Goal: Information Seeking & Learning: Compare options

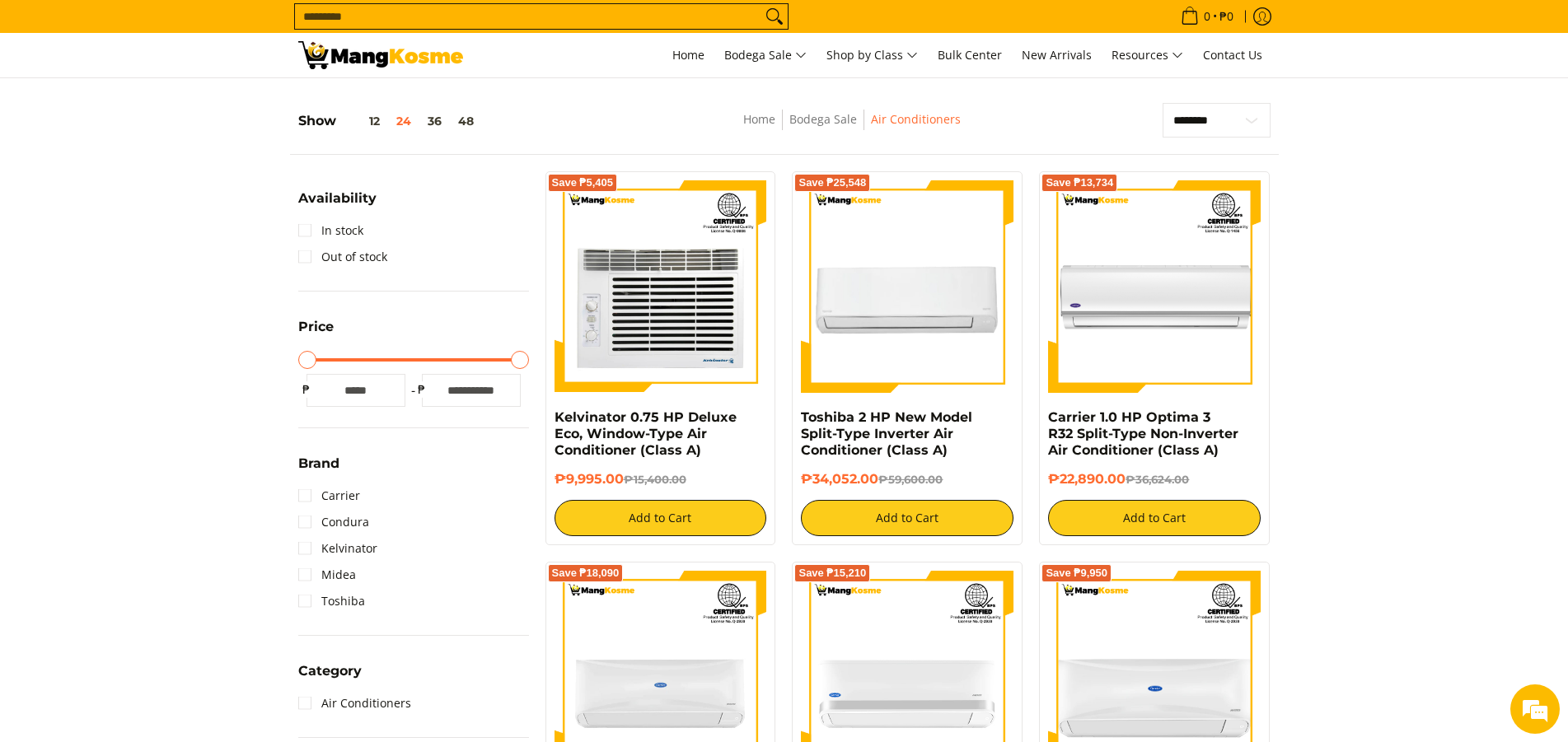
scroll to position [208, 0]
click at [468, 120] on button "48" at bounding box center [466, 121] width 32 height 13
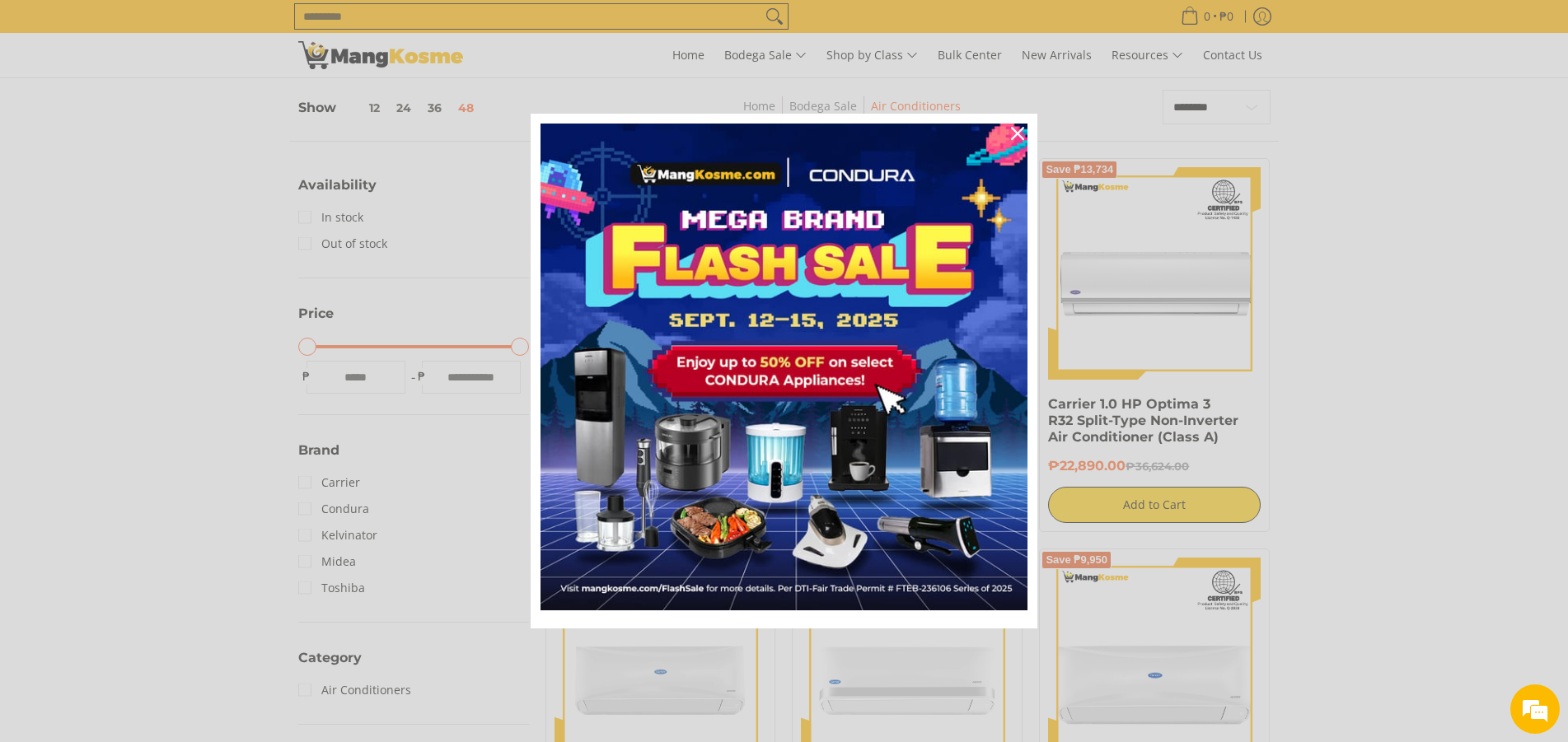
scroll to position [232, 0]
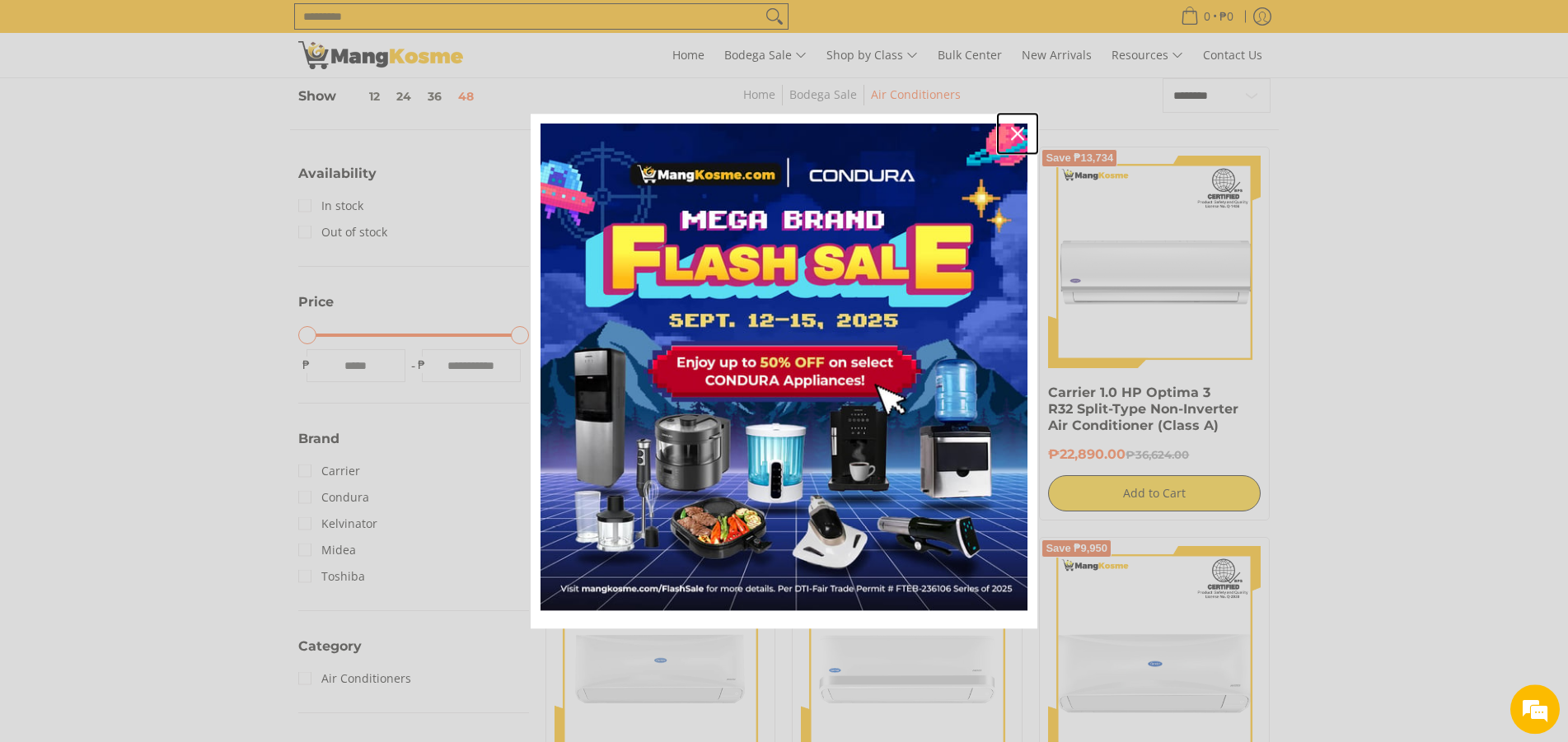
click at [1018, 128] on icon "close icon" at bounding box center [1018, 134] width 13 height 13
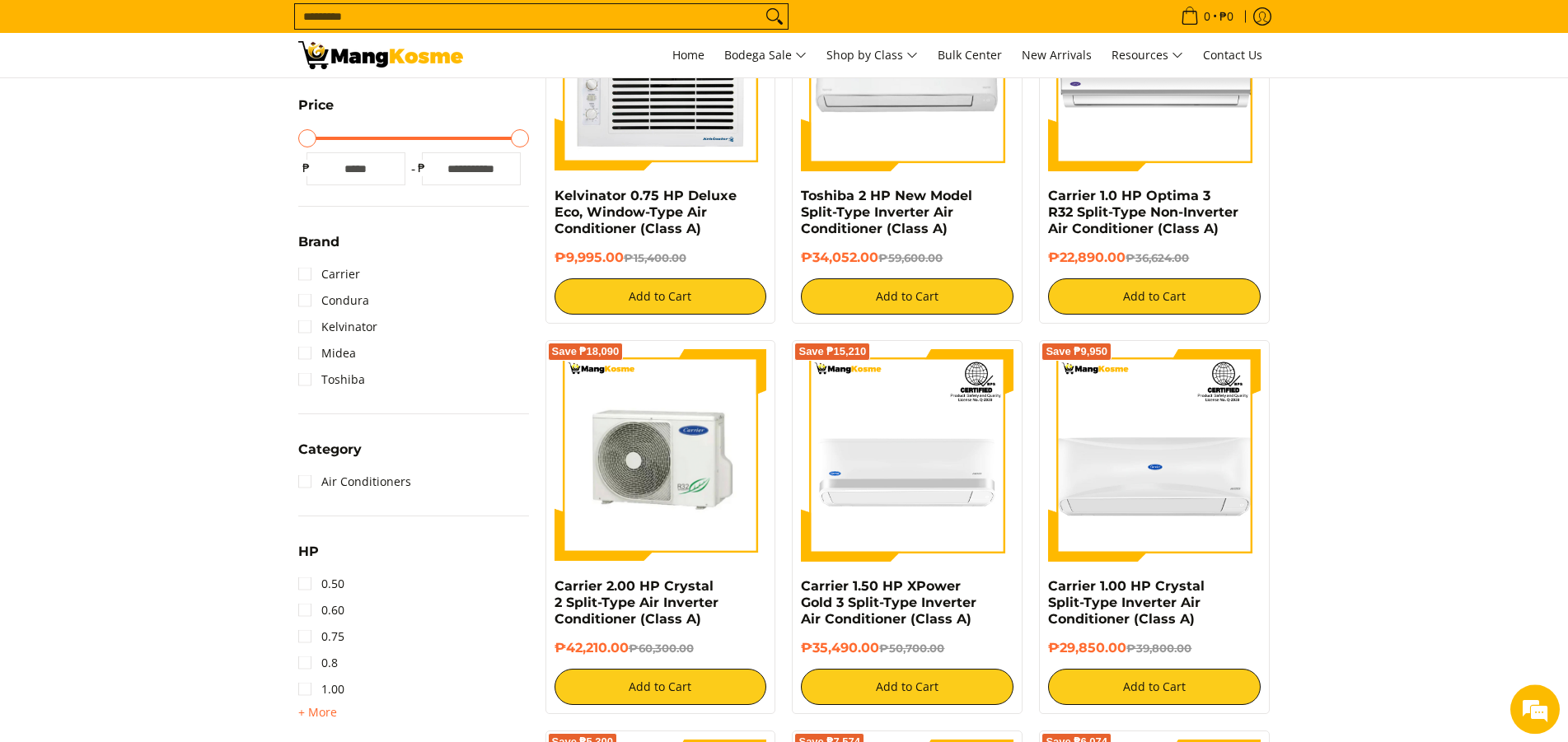
scroll to position [647, 0]
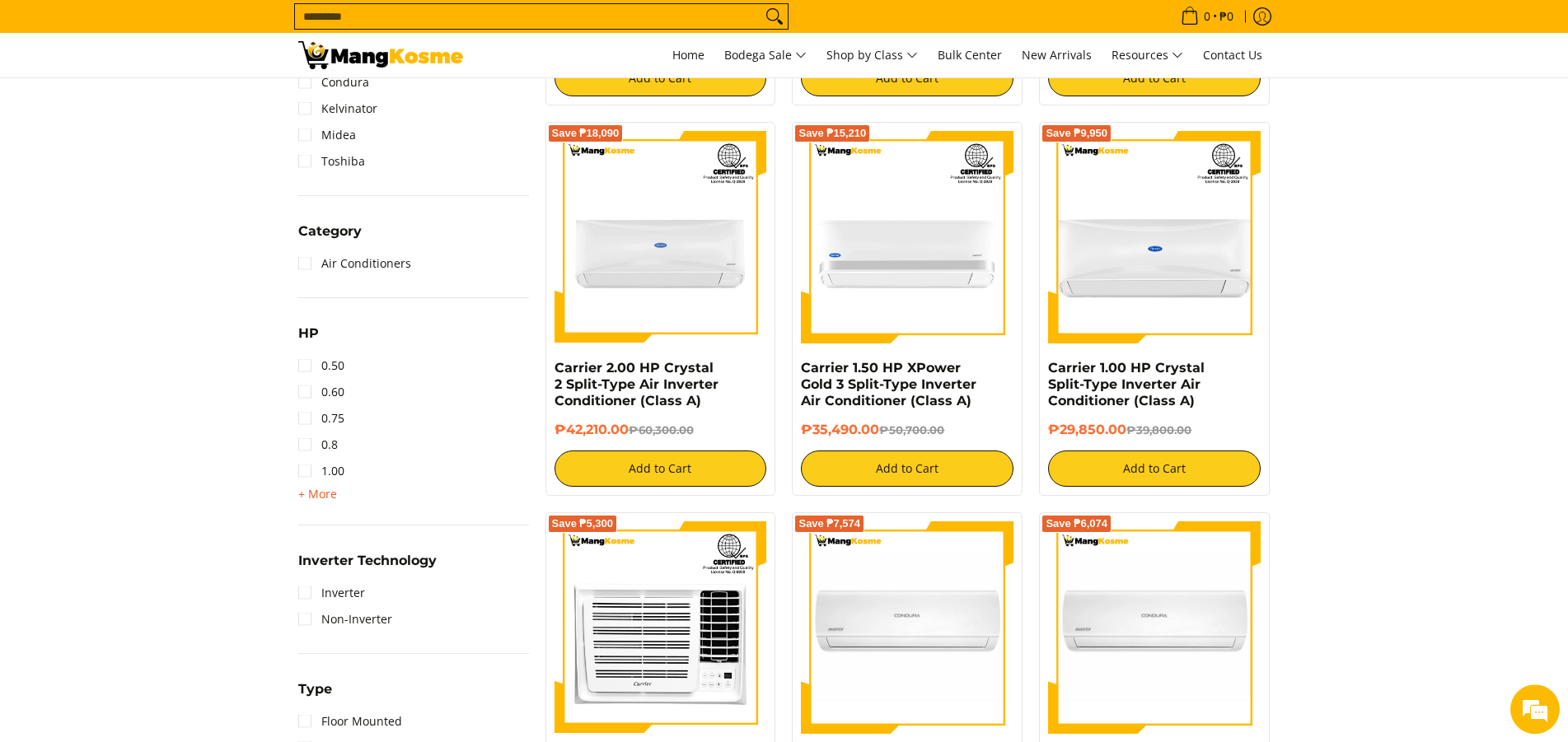
click at [303, 495] on span "+ More" at bounding box center [318, 494] width 39 height 13
click at [302, 530] on link "2.00" at bounding box center [321, 523] width 46 height 27
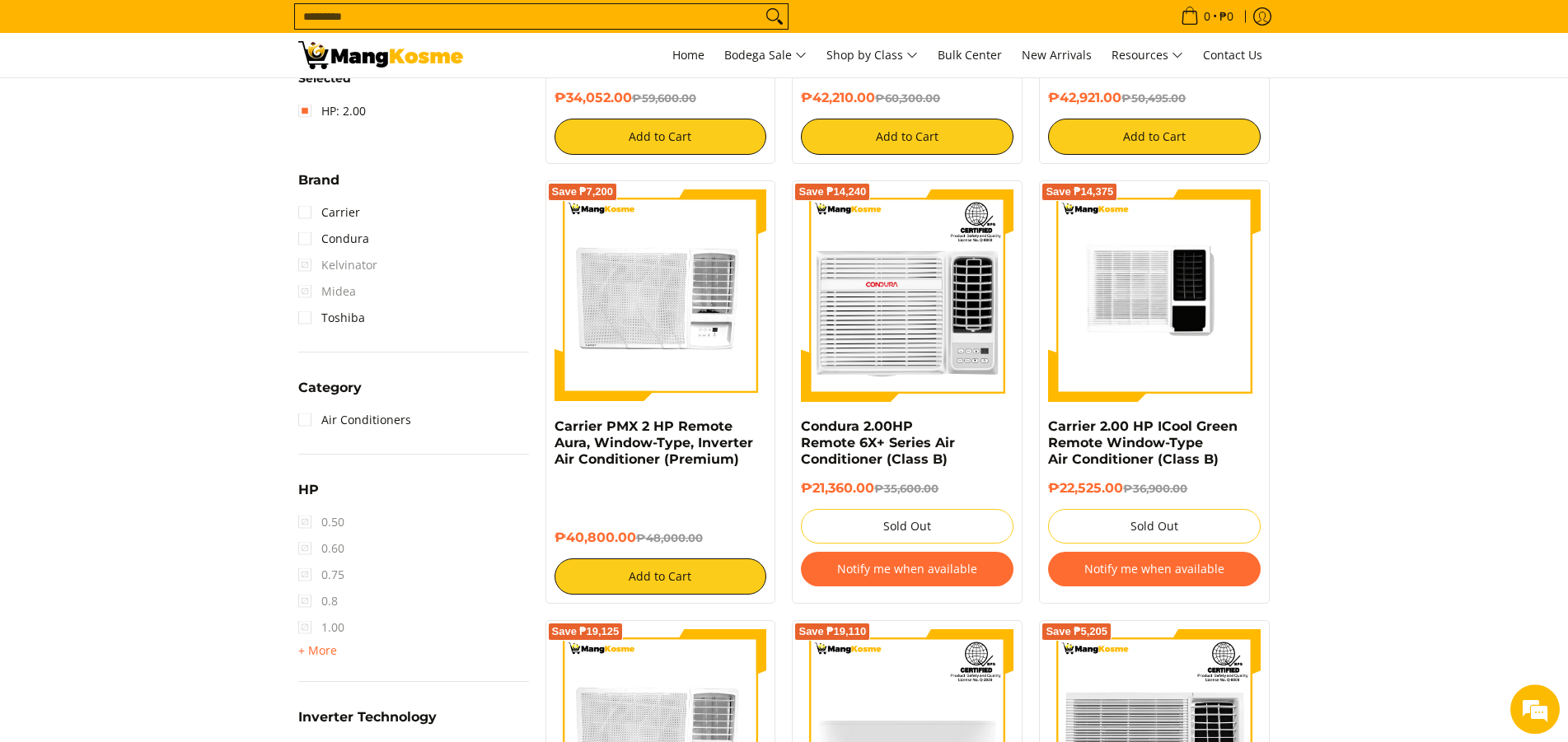
scroll to position [647, 0]
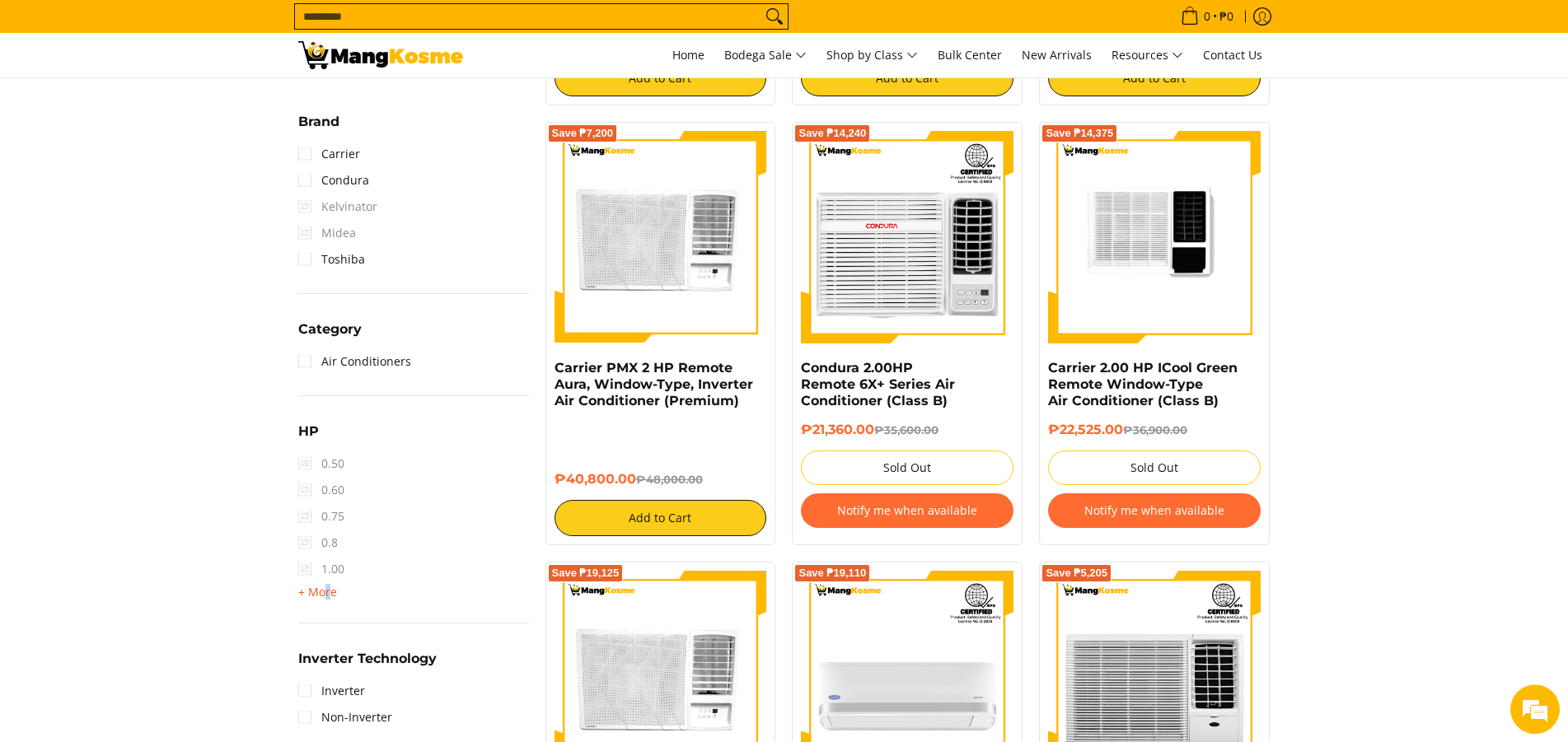
click at [327, 585] on span "+ More - Less" at bounding box center [318, 592] width 39 height 20
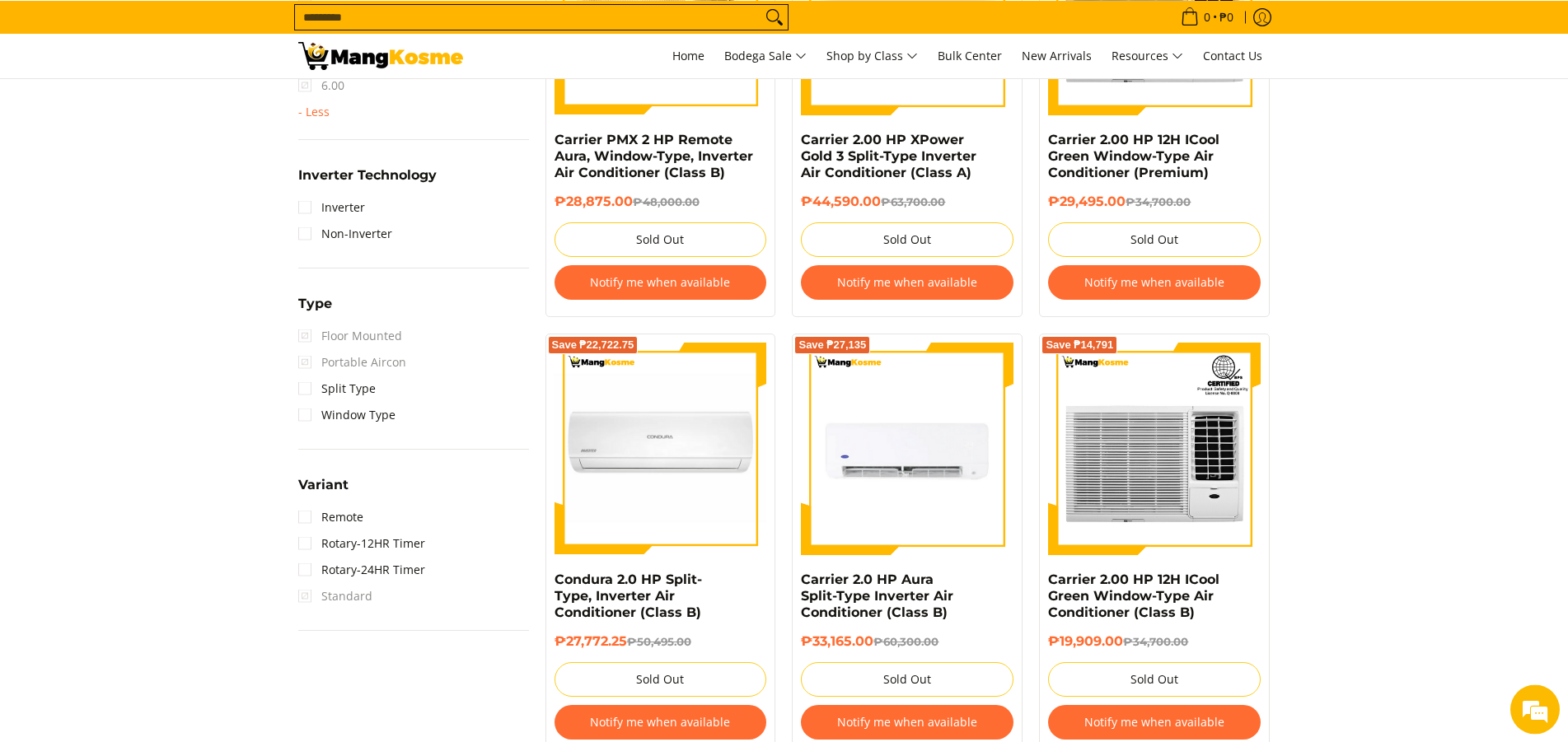
scroll to position [1349, 0]
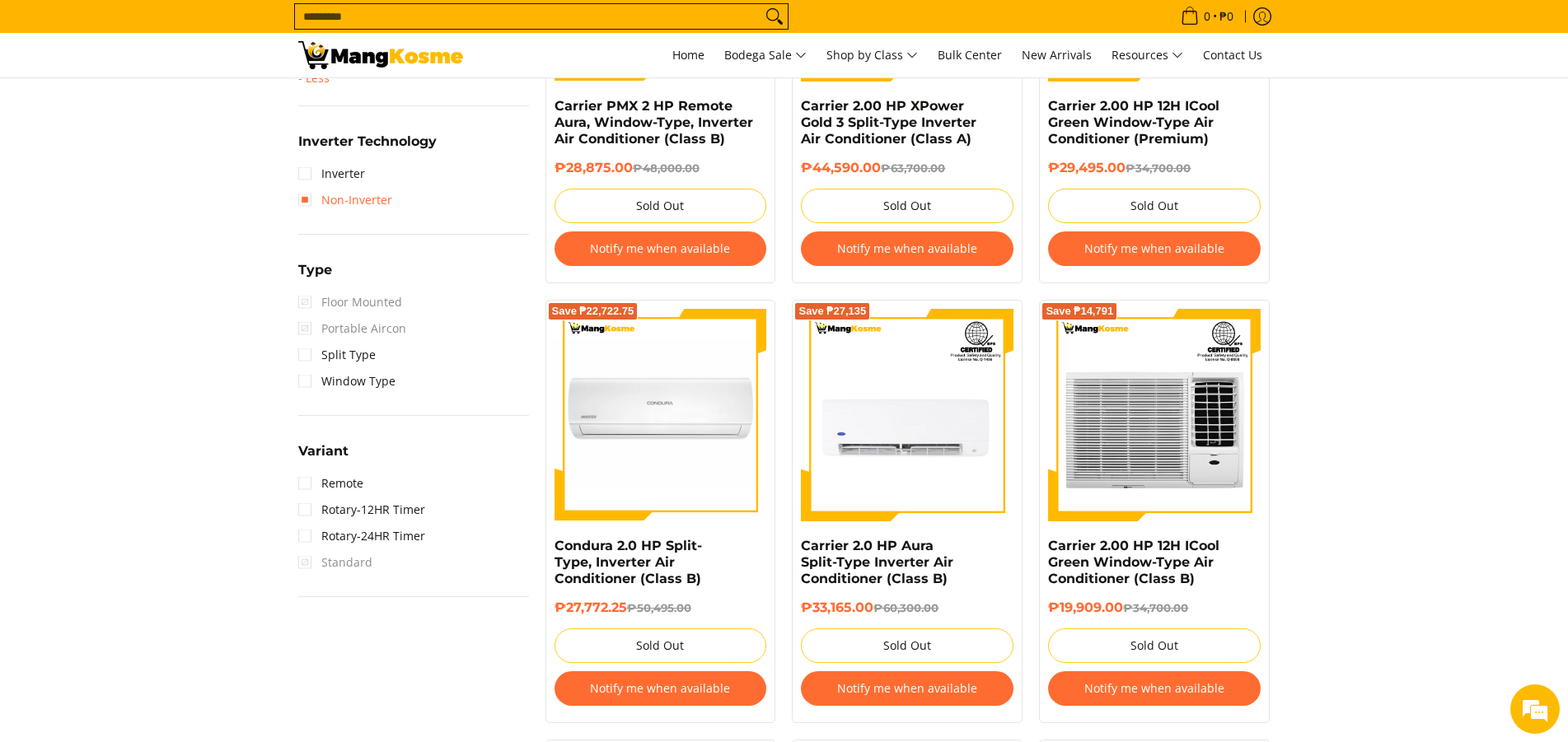
click at [308, 197] on link "Non-Inverter" at bounding box center [345, 200] width 94 height 27
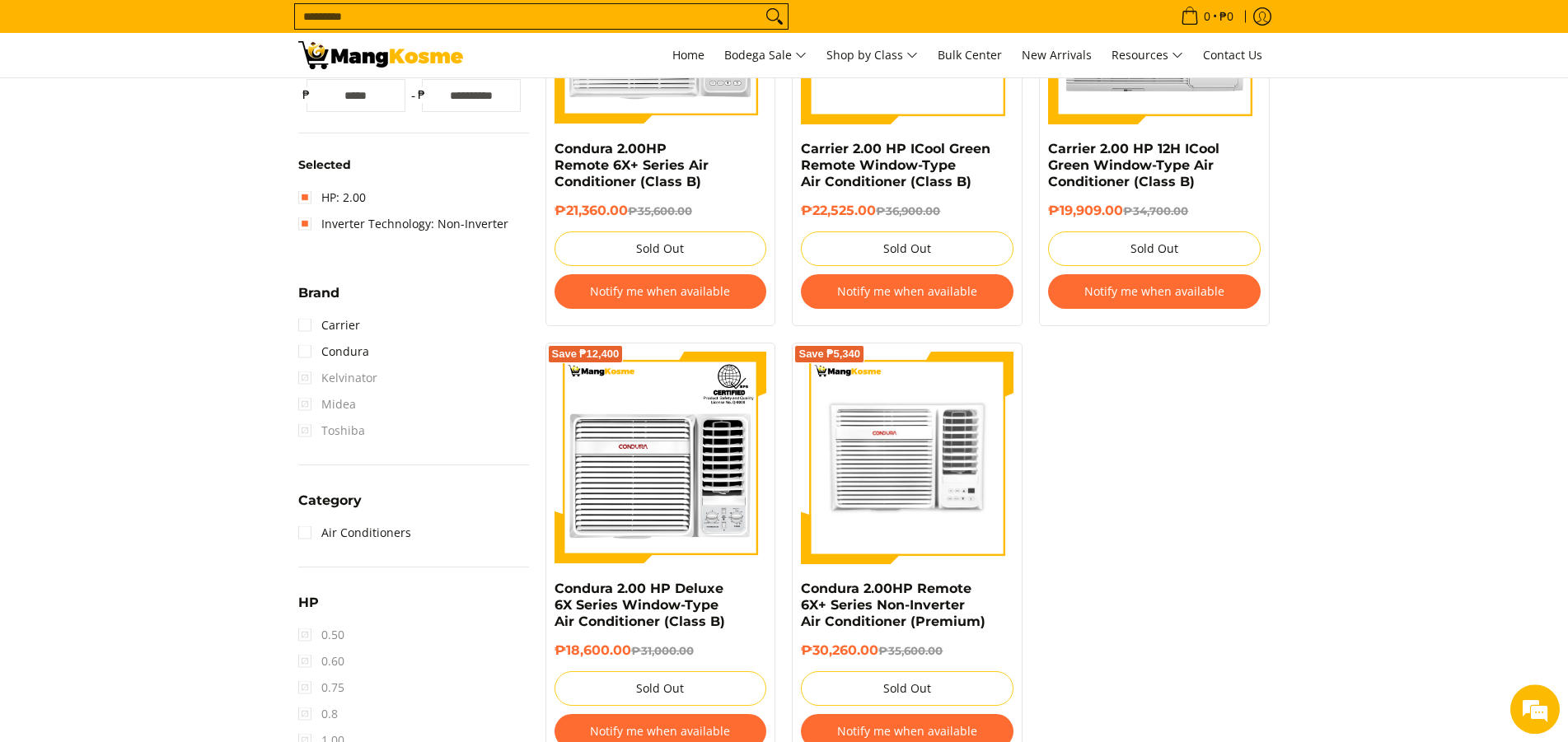
scroll to position [518, 0]
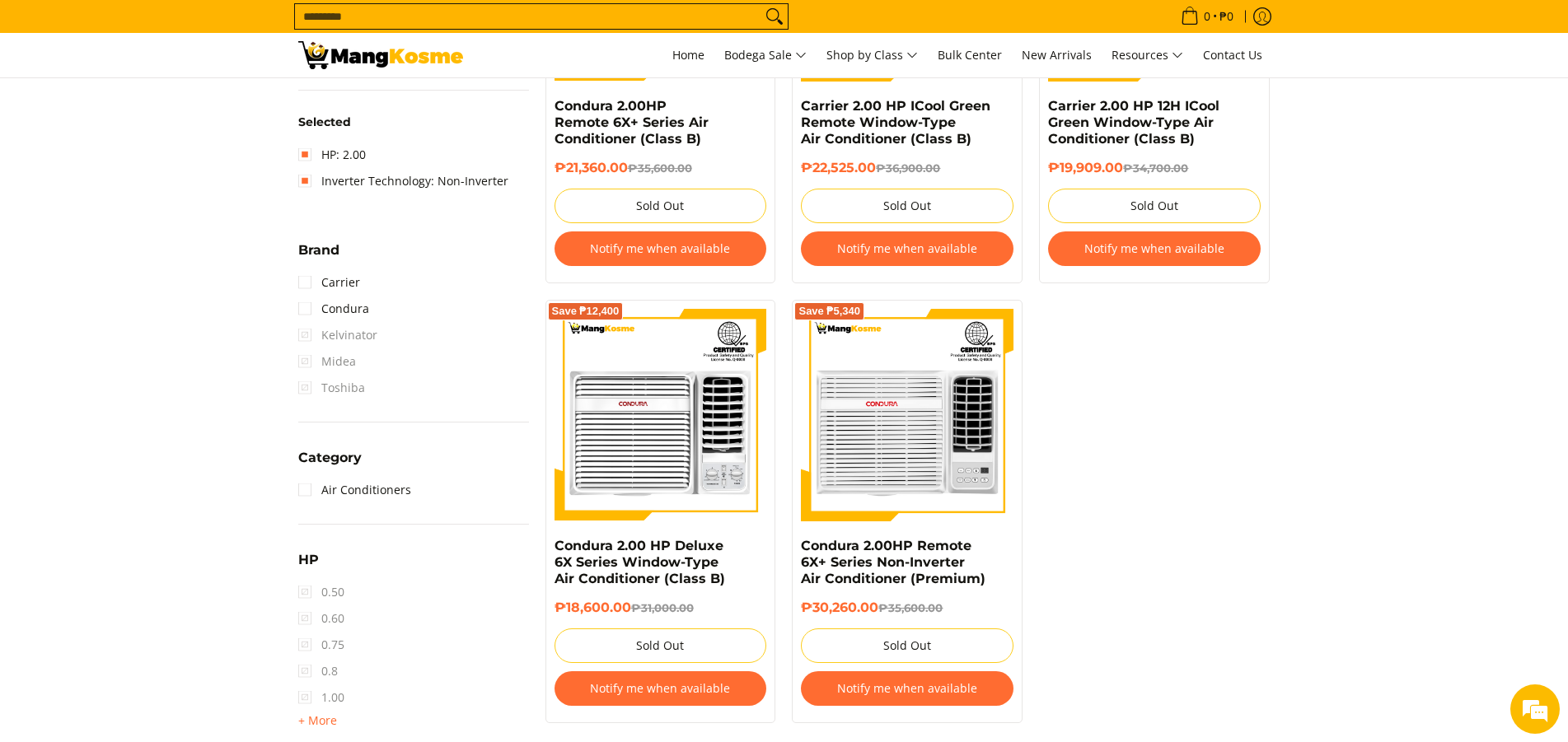
click at [161, 333] on section "**********" at bounding box center [784, 521] width 1568 height 1493
click at [303, 184] on link "Inverter Technology: Non-Inverter" at bounding box center [403, 181] width 210 height 27
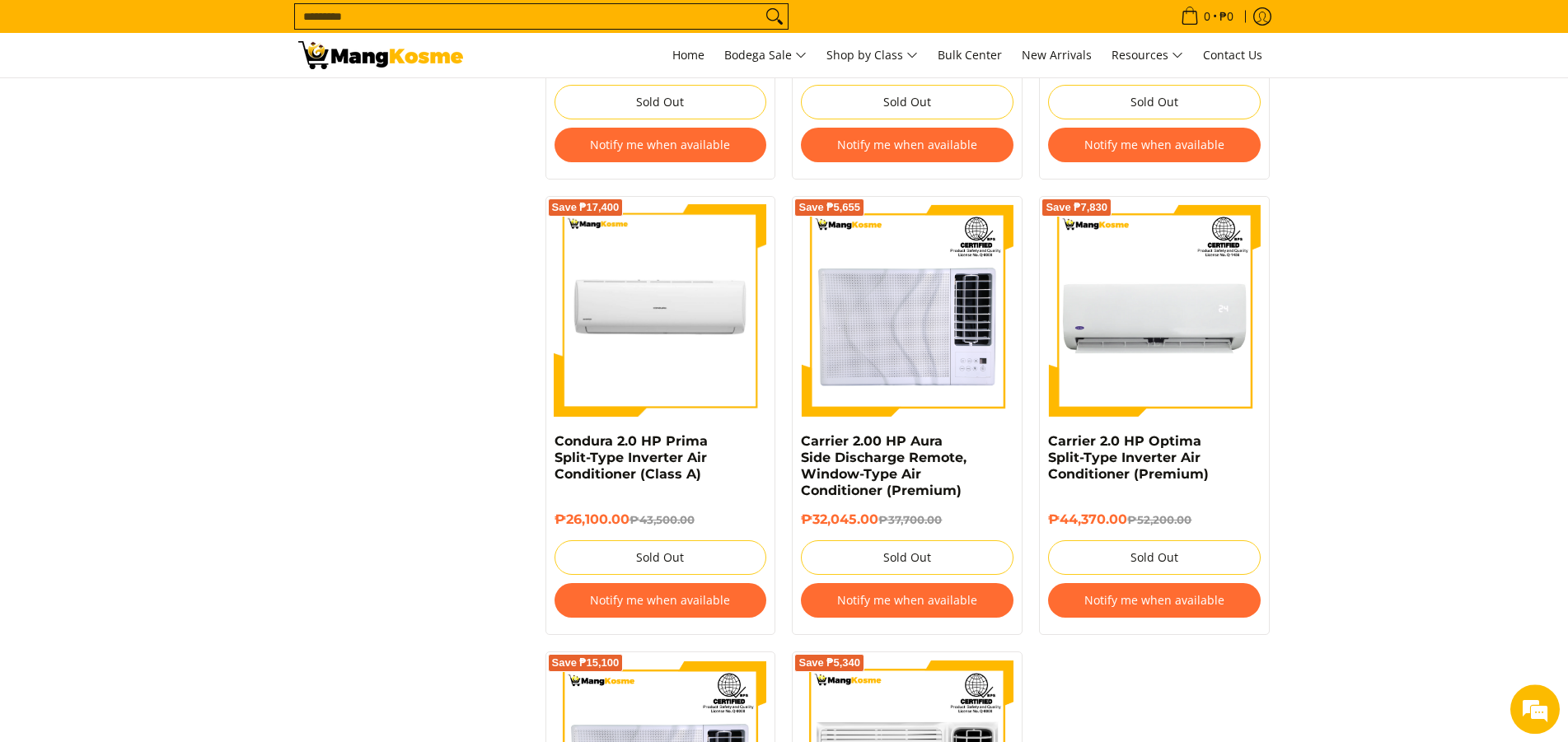
scroll to position [2307, 0]
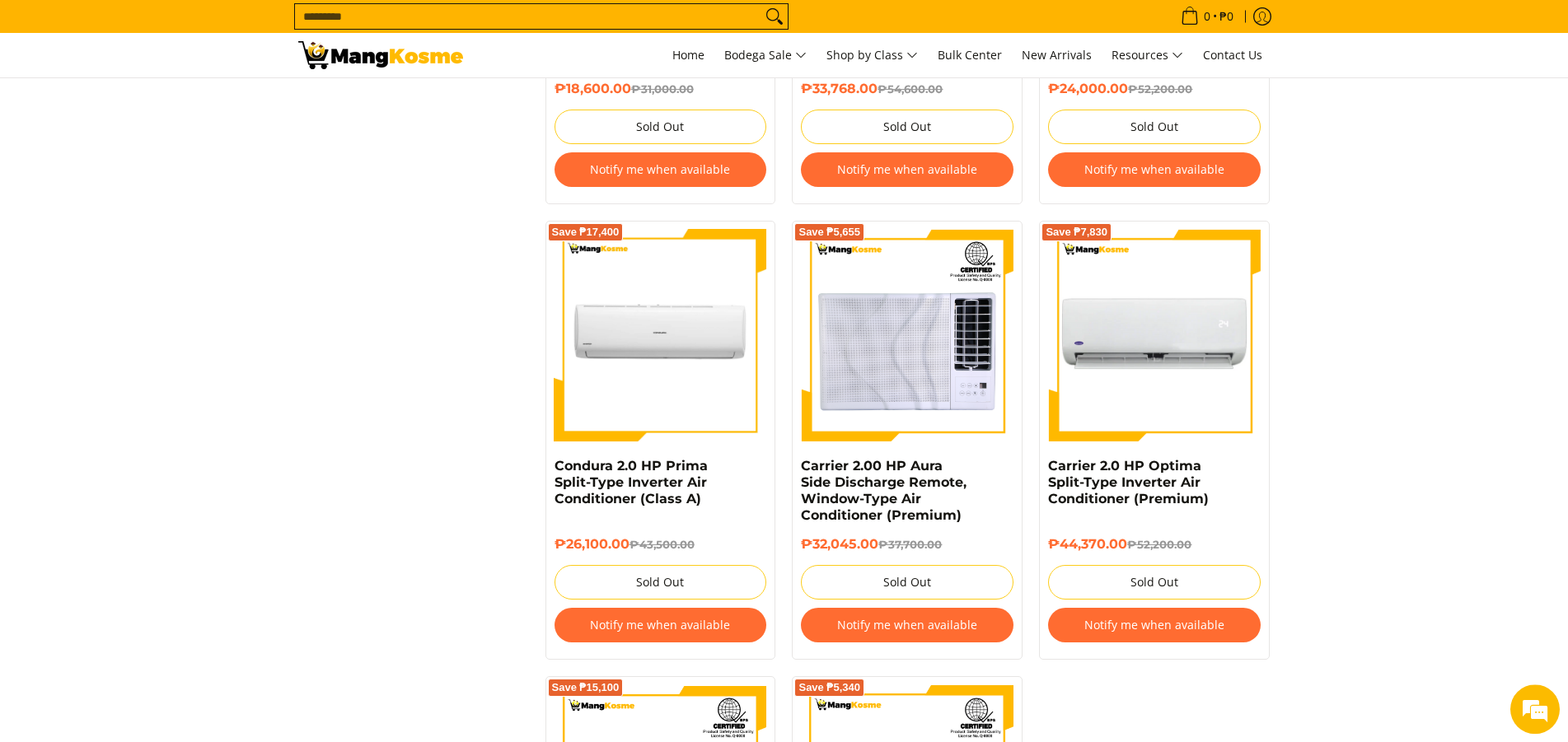
click at [1160, 350] on img at bounding box center [1155, 337] width 213 height 213
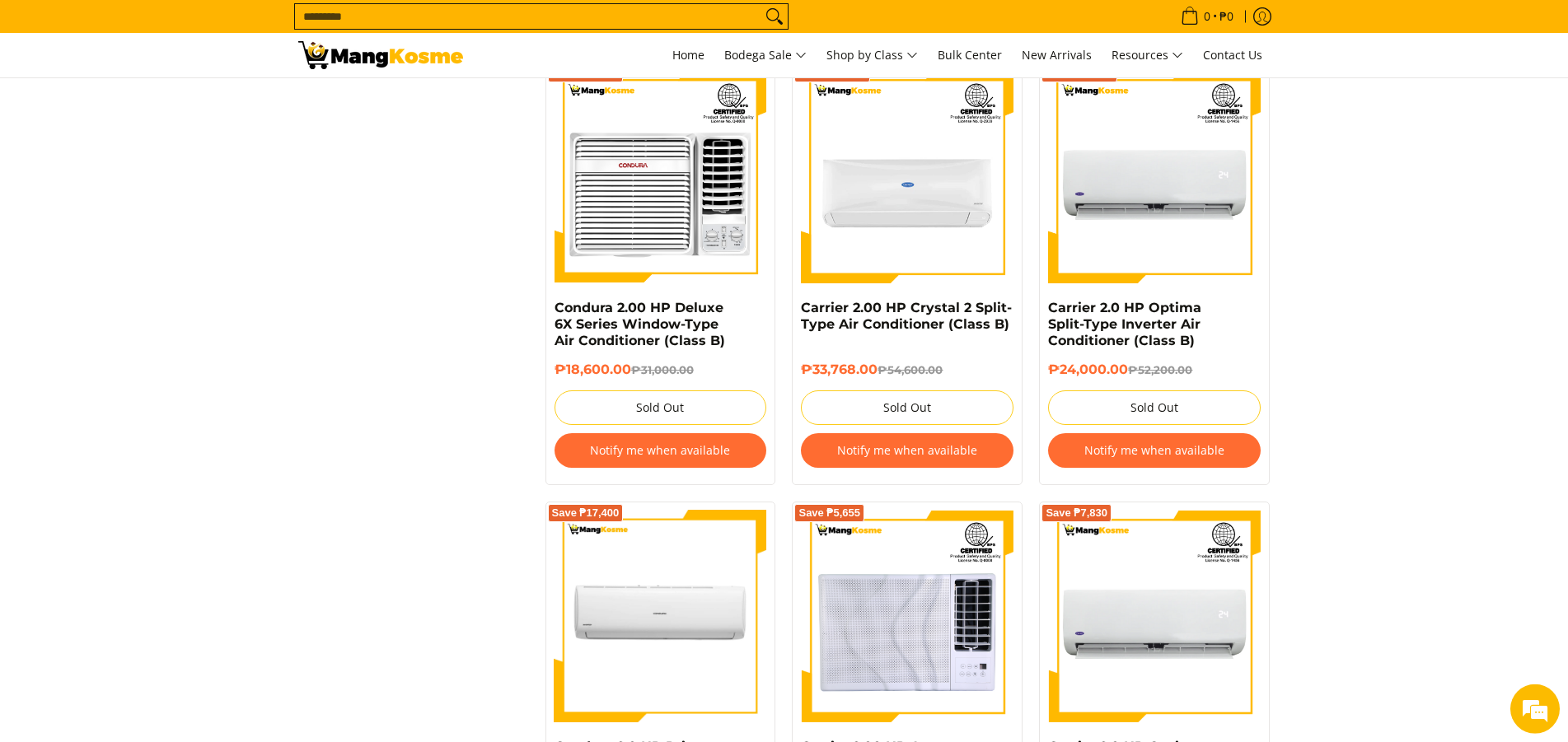
scroll to position [1996, 0]
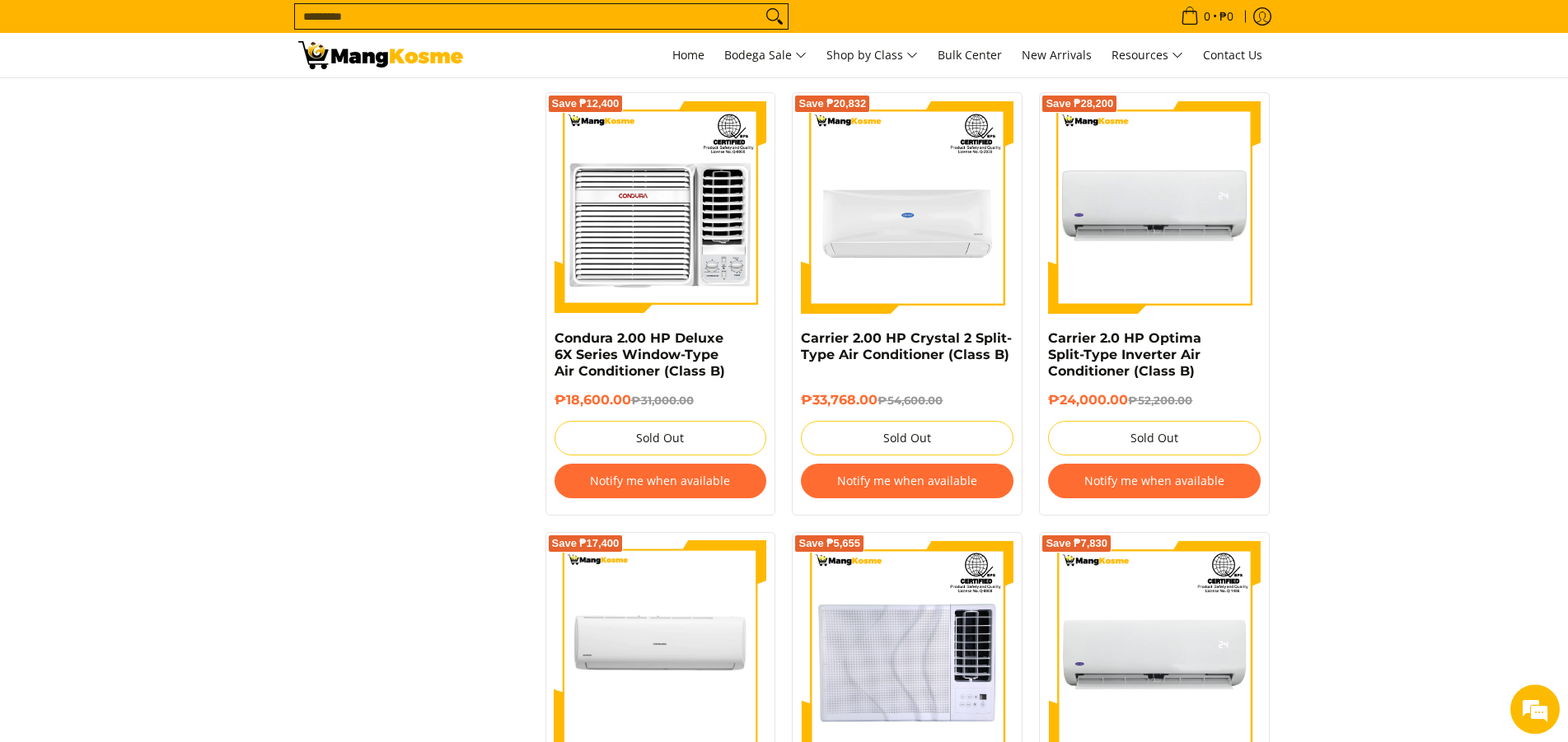
click at [1147, 196] on img at bounding box center [1155, 208] width 213 height 213
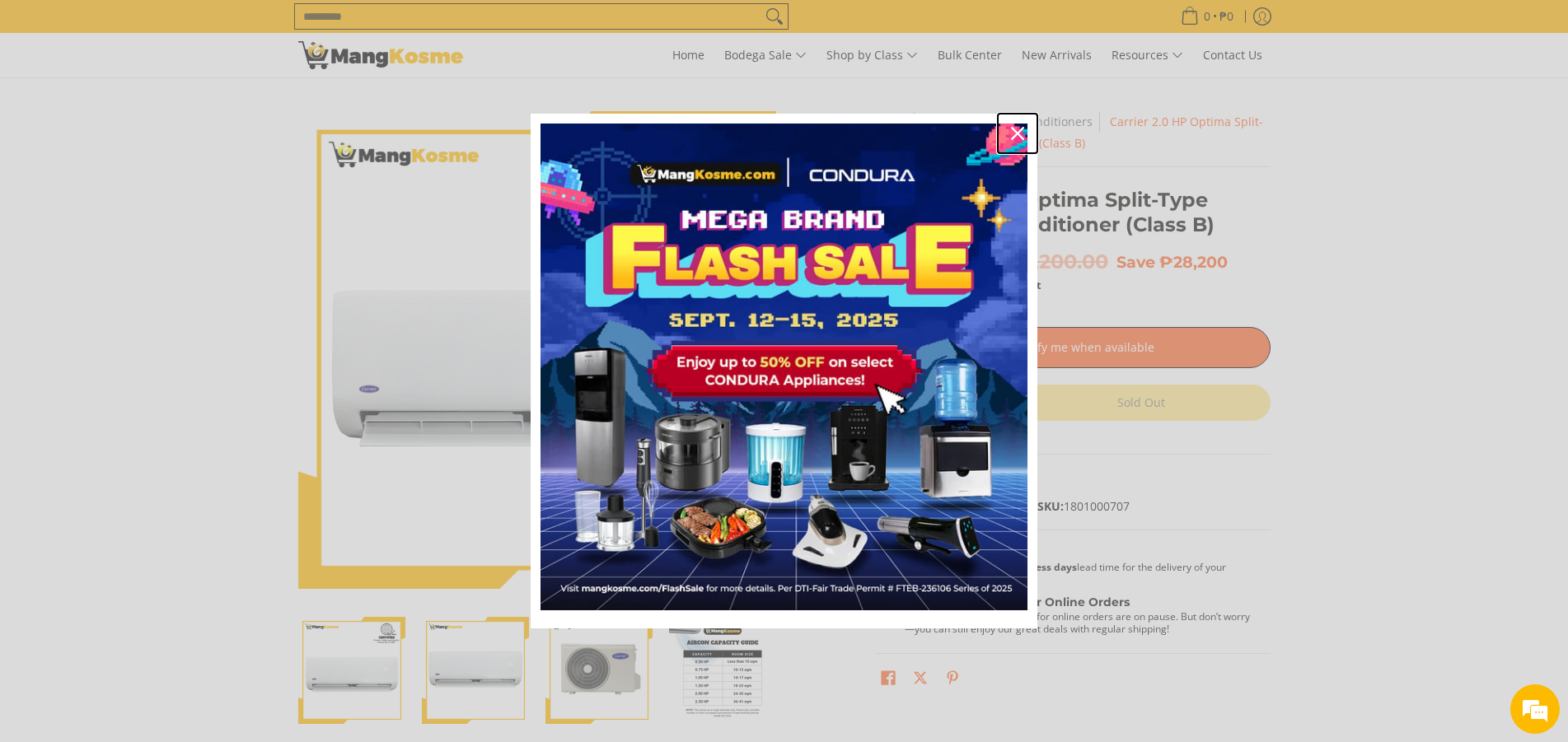
click at [1016, 138] on icon "close icon" at bounding box center [1018, 134] width 13 height 13
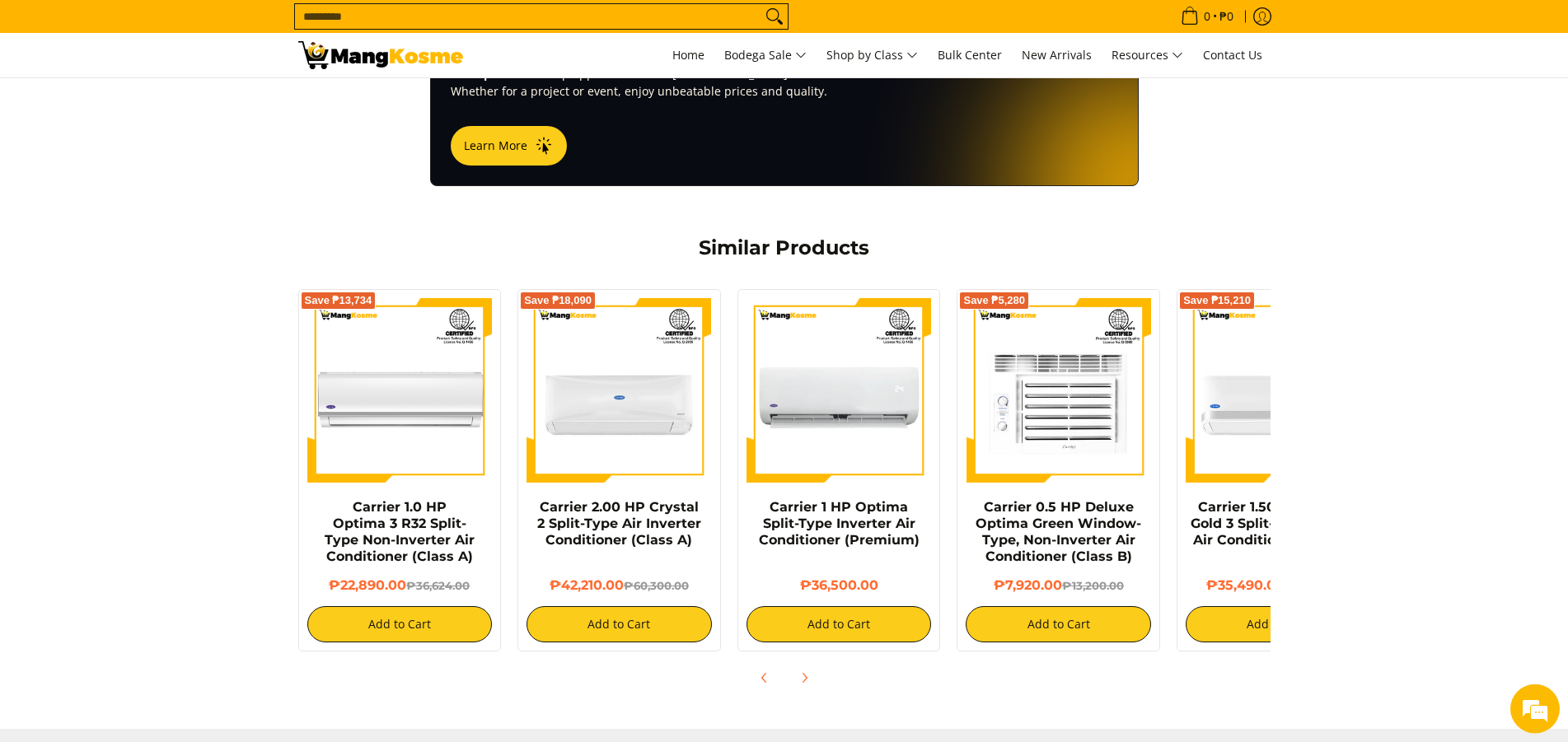
scroll to position [1217, 0]
